Goal: Task Accomplishment & Management: Complete application form

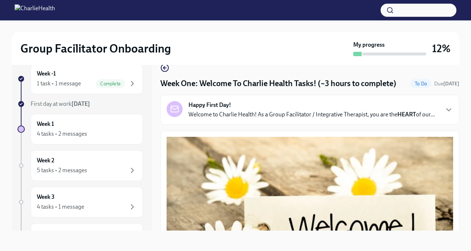
scroll to position [997, 0]
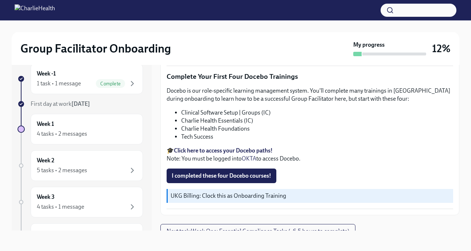
click at [206, 133] on li "Tech Success" at bounding box center [317, 137] width 272 height 8
click at [245, 168] on button "I completed these four Docebo courses!" at bounding box center [222, 175] width 110 height 15
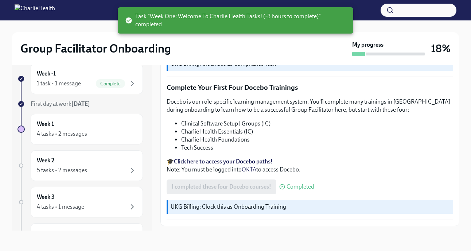
scroll to position [1008, 0]
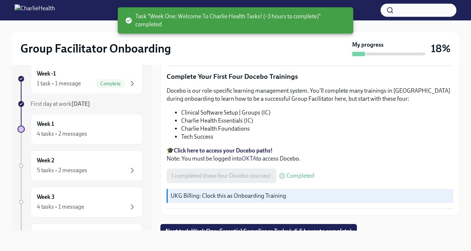
click at [320, 147] on p "🎓 Click here to access your Docebo paths! Note: You must be logged into OKTA to…" at bounding box center [310, 155] width 287 height 16
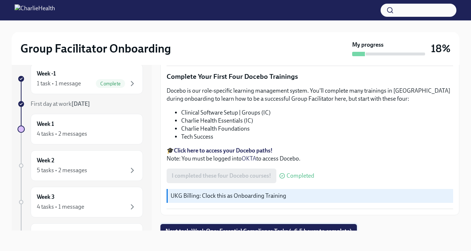
click at [267, 228] on span "Next task : Week One: Essential Compliance Tasks (~6.5 hours to complete)" at bounding box center [259, 231] width 186 height 7
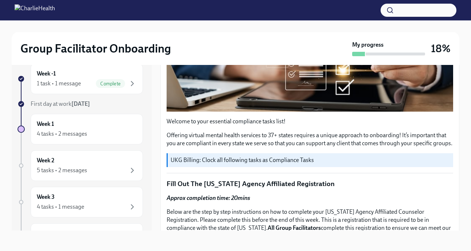
scroll to position [160, 0]
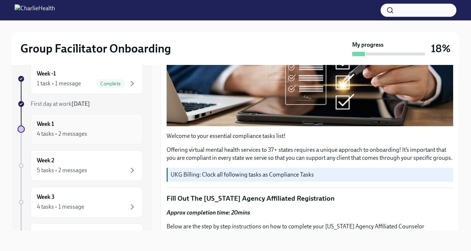
click at [103, 129] on div "Week 1 4 tasks • 2 messages" at bounding box center [87, 129] width 100 height 18
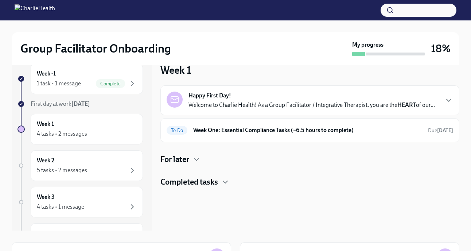
click at [267, 184] on div "Completed tasks" at bounding box center [309, 181] width 299 height 11
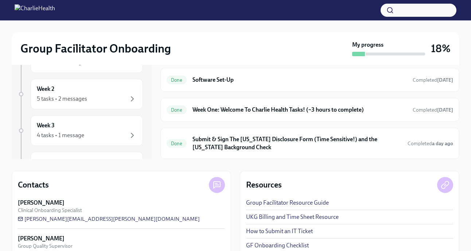
scroll to position [86, 0]
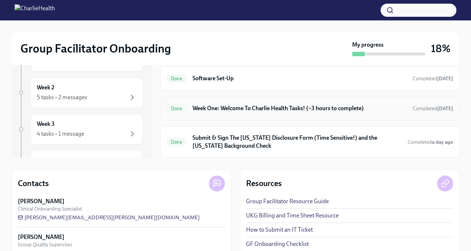
click at [317, 117] on div "Done Week One: Welcome To Charlie Health Tasks! (~3 hours to complete) Complete…" at bounding box center [309, 108] width 299 height 24
click at [314, 107] on h6 "Week One: Welcome To Charlie Health Tasks! (~3 hours to complete)" at bounding box center [300, 108] width 214 height 8
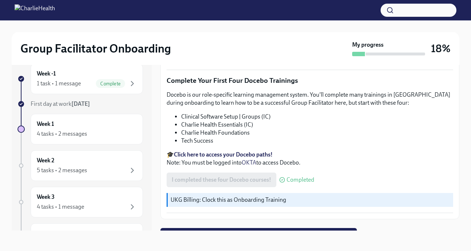
scroll to position [1008, 0]
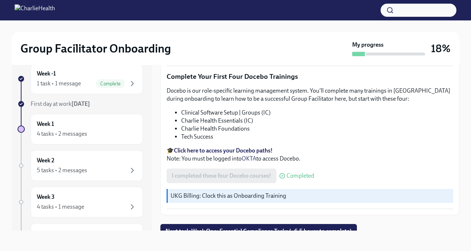
click at [329, 125] on li "Charlie Health Foundations" at bounding box center [317, 129] width 272 height 8
click at [220, 228] on span "Next task : Week One: Essential Compliance Tasks (~6.5 hours to complete)" at bounding box center [259, 231] width 186 height 7
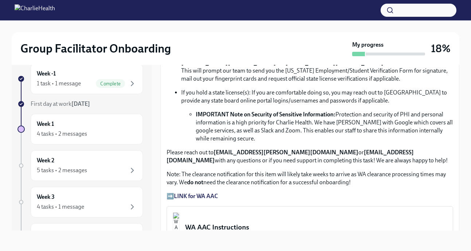
scroll to position [467, 0]
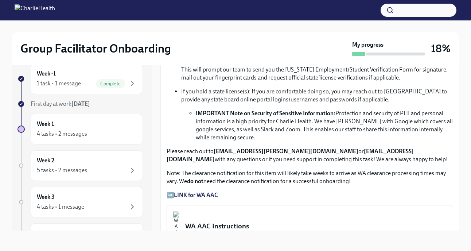
click at [262, 140] on li "IMPORTANT Note on Security of Sensitive Information: Protection and security of…" at bounding box center [324, 125] width 257 height 32
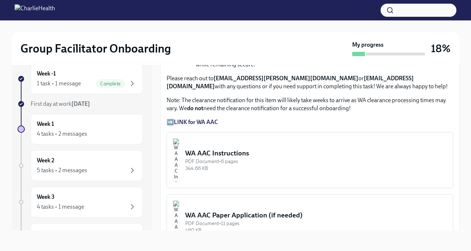
scroll to position [554, 0]
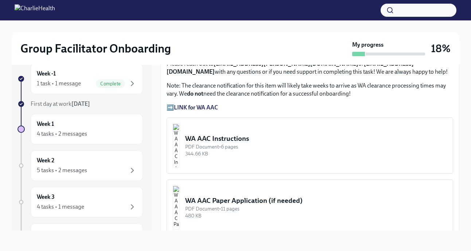
click at [261, 140] on div "WA AAC Instructions" at bounding box center [316, 138] width 262 height 9
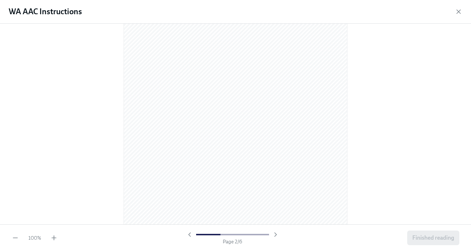
scroll to position [335, 0]
click at [457, 13] on icon "button" at bounding box center [459, 12] width 4 height 4
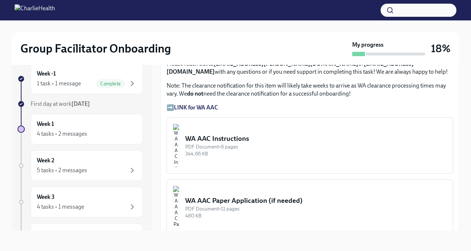
click at [318, 105] on p "➡️ LINK for WA AAC" at bounding box center [310, 108] width 287 height 8
click at [213, 107] on strong "LINK for WA AAC" at bounding box center [196, 107] width 44 height 7
click at [246, 139] on div "WA AAC Instructions" at bounding box center [316, 138] width 262 height 9
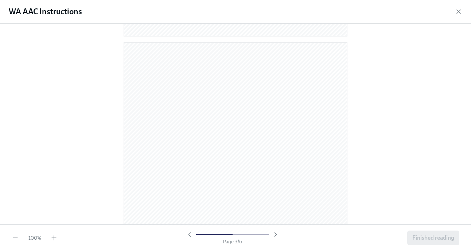
scroll to position [598, 0]
click at [384, 119] on div at bounding box center [235, 124] width 471 height 201
click at [366, 108] on div at bounding box center [235, 124] width 471 height 201
click at [370, 167] on div at bounding box center [235, 124] width 471 height 201
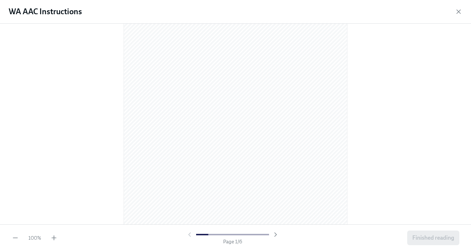
scroll to position [73, 0]
click at [459, 16] on div "WA AAC Instructions" at bounding box center [235, 12] width 471 height 24
click at [458, 14] on icon "button" at bounding box center [458, 11] width 7 height 7
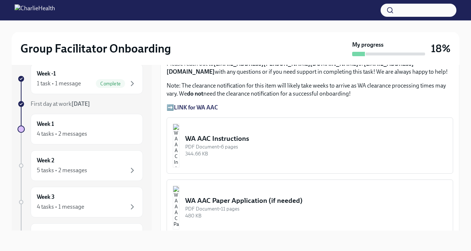
click at [287, 96] on p "Note: The clearance notification for this item will likely take weeks to arrive…" at bounding box center [310, 90] width 287 height 16
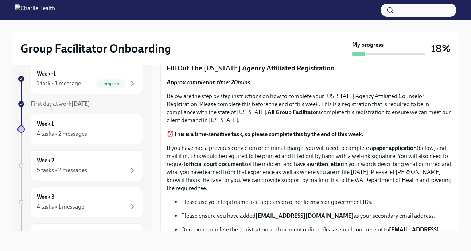
scroll to position [292, 0]
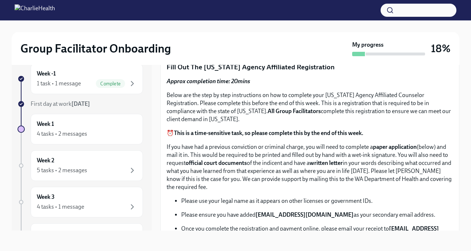
click at [238, 129] on p "⏰ This is a time-sensitive task, so please complete this by the end of this wee…" at bounding box center [310, 133] width 287 height 8
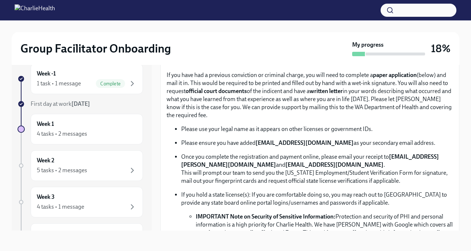
scroll to position [365, 0]
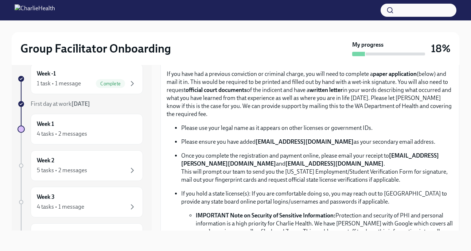
click at [381, 119] on div "Approx completion time: 20mins Below are the step by step instructions on how t…" at bounding box center [310, 152] width 287 height 297
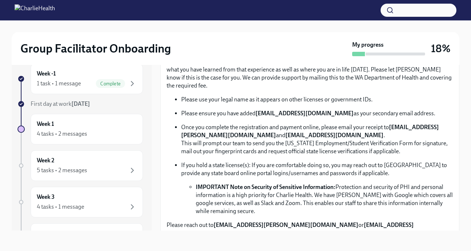
scroll to position [394, 0]
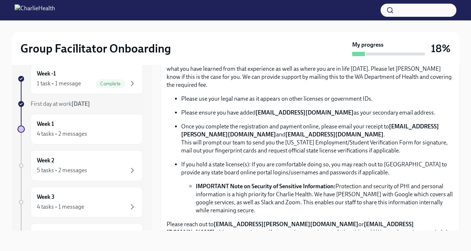
click at [297, 125] on p "Once you complete the registration and payment online, please email your receip…" at bounding box center [317, 139] width 272 height 32
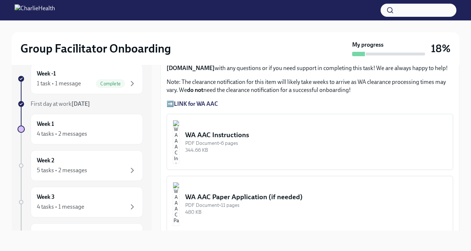
scroll to position [583, 0]
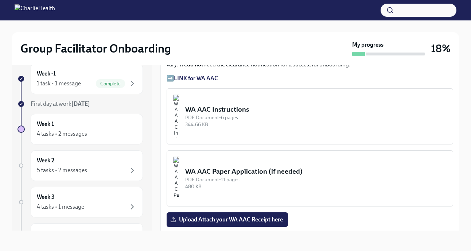
click at [253, 115] on div "PDF Document • 6 pages" at bounding box center [316, 117] width 262 height 7
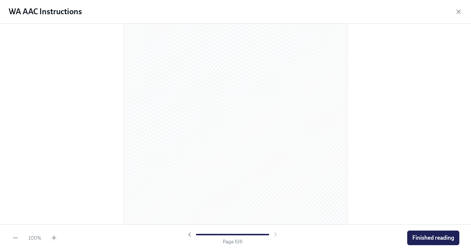
scroll to position [1577, 0]
click at [119, 117] on div at bounding box center [235, 124] width 471 height 201
click at [441, 240] on span "Finished reading" at bounding box center [433, 237] width 42 height 7
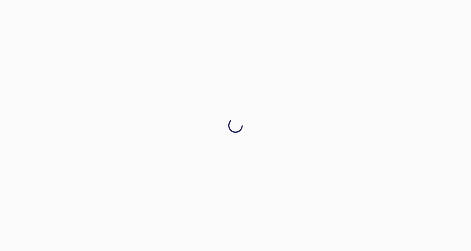
scroll to position [0, 0]
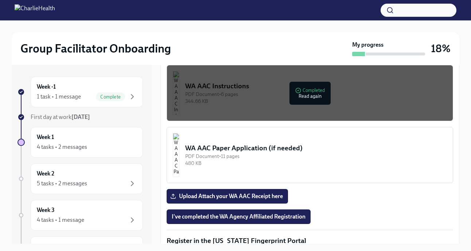
scroll to position [627, 0]
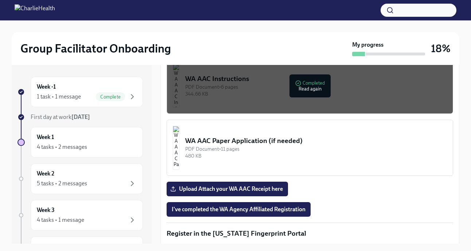
click at [275, 146] on div "PDF Document • 11 pages" at bounding box center [316, 148] width 262 height 7
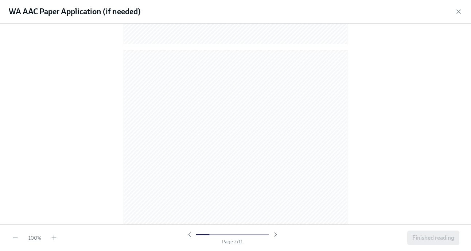
scroll to position [292, 0]
click at [456, 13] on icon "button" at bounding box center [458, 11] width 7 height 7
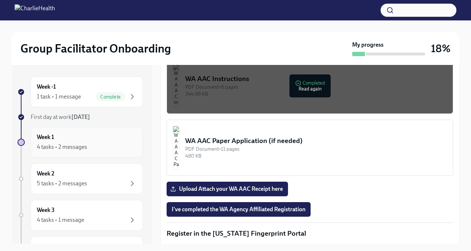
click at [106, 140] on div "Week 1 4 tasks • 2 messages" at bounding box center [87, 142] width 100 height 18
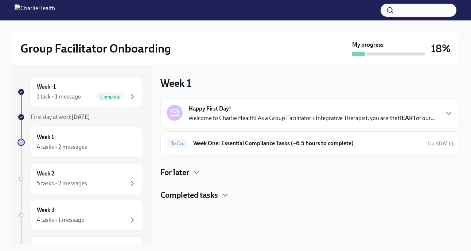
click at [333, 123] on div "Happy First Day! Welcome to Charlie Health! As a Group Facilitator / Integrativ…" at bounding box center [309, 113] width 299 height 30
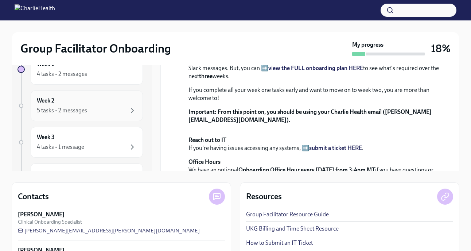
scroll to position [73, 0]
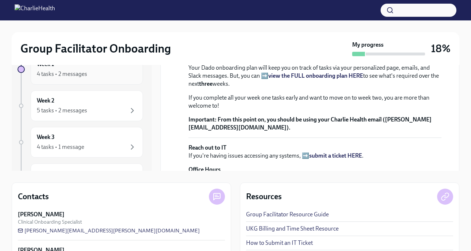
click at [80, 74] on div "4 tasks • 2 messages" at bounding box center [62, 74] width 50 height 8
click at [173, 106] on div "[DATE] Welcome to Charlie Health! As a Group Facilitator / Integrative Therapis…" at bounding box center [310, 83] width 287 height 212
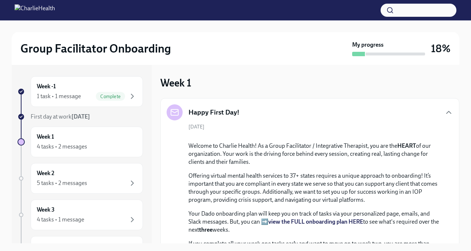
scroll to position [0, 0]
click at [123, 93] on div "Complete" at bounding box center [110, 96] width 29 height 9
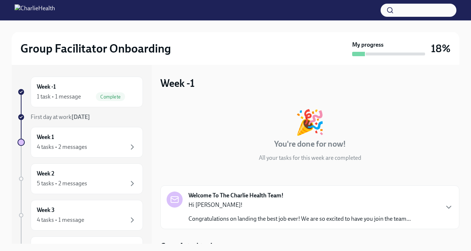
click at [219, 125] on div "🎉 You're done for now! All your tasks for this week are completed" at bounding box center [309, 136] width 299 height 52
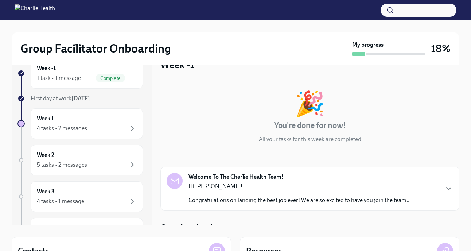
scroll to position [5, 0]
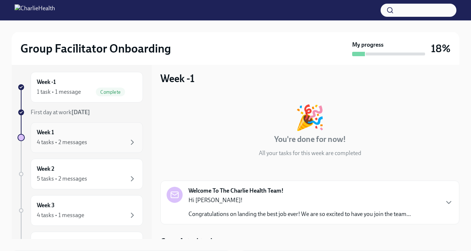
click at [100, 142] on div "4 tasks • 2 messages" at bounding box center [87, 142] width 100 height 9
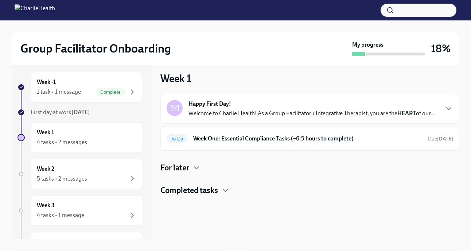
click at [214, 193] on h4 "Completed tasks" at bounding box center [189, 190] width 58 height 11
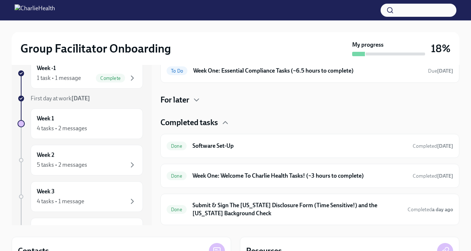
scroll to position [19, 0]
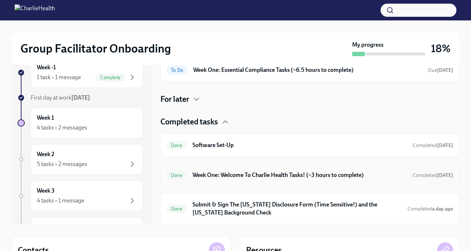
click at [286, 180] on div "Done Week One: Welcome To Charlie Health Tasks! (~3 hours to complete) Complete…" at bounding box center [310, 175] width 287 height 12
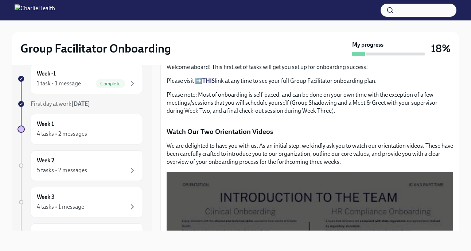
scroll to position [1008, 0]
